Goal: Information Seeking & Learning: Learn about a topic

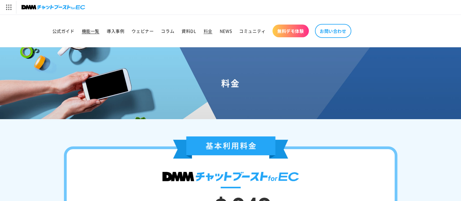
click at [94, 32] on span "機能一覧" at bounding box center [91, 30] width 18 height 5
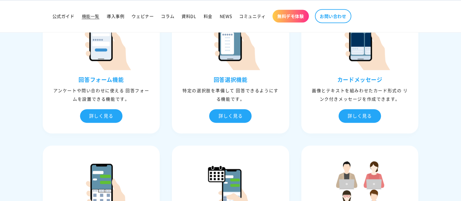
scroll to position [505, 0]
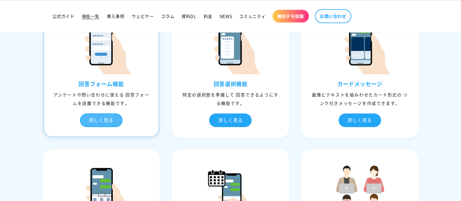
click at [97, 117] on div "詳しく見る" at bounding box center [101, 120] width 42 height 14
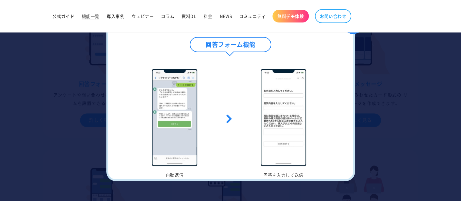
click at [44, 80] on div at bounding box center [230, 100] width 461 height 201
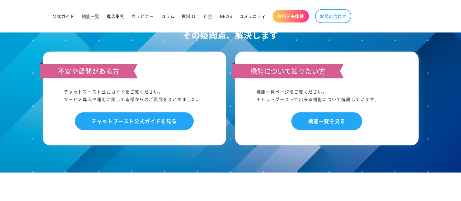
scroll to position [2690, 0]
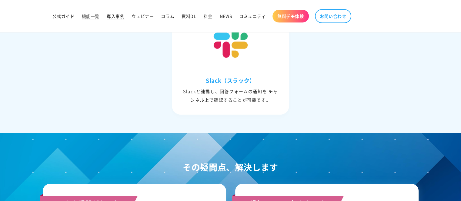
click at [115, 15] on span "導入事例" at bounding box center [116, 15] width 18 height 5
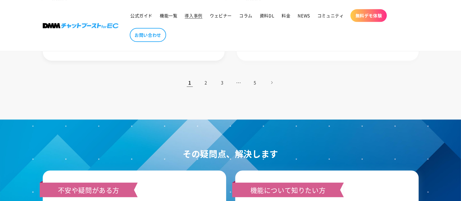
scroll to position [707, 0]
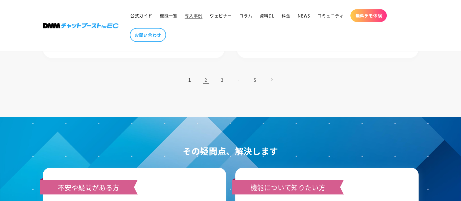
click at [209, 82] on link "2" at bounding box center [206, 79] width 13 height 13
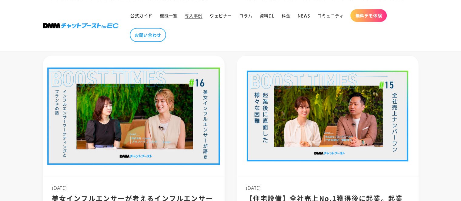
scroll to position [404, 0]
